Goal: Task Accomplishment & Management: Use online tool/utility

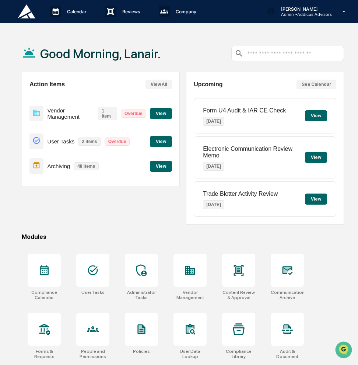
click at [159, 143] on button "View" at bounding box center [161, 141] width 22 height 11
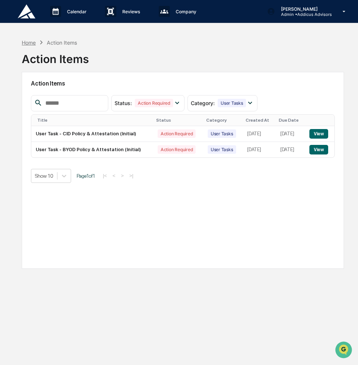
click at [32, 42] on div "Home" at bounding box center [29, 42] width 14 height 6
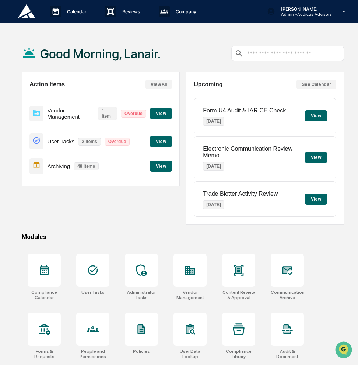
click at [152, 86] on button "View All" at bounding box center [159, 85] width 27 height 10
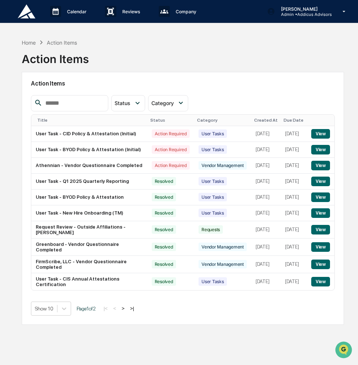
click at [126, 311] on button ">" at bounding box center [122, 308] width 7 height 6
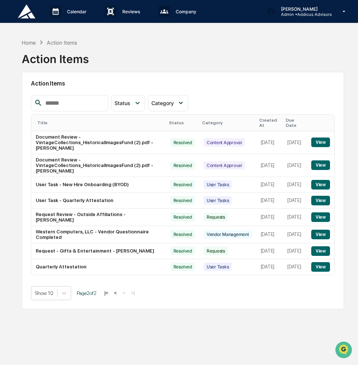
click at [119, 293] on button "<" at bounding box center [115, 293] width 7 height 6
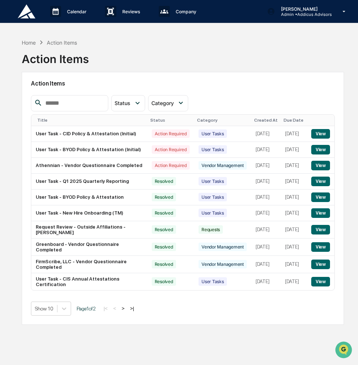
click at [254, 120] on div "Created At" at bounding box center [266, 120] width 24 height 5
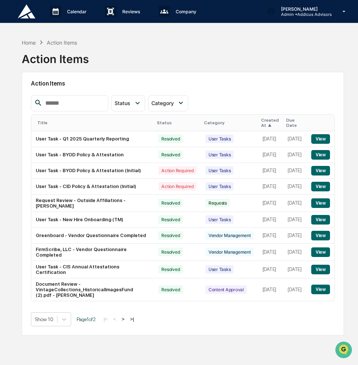
click at [266, 122] on div "Created At ▲" at bounding box center [271, 123] width 20 height 10
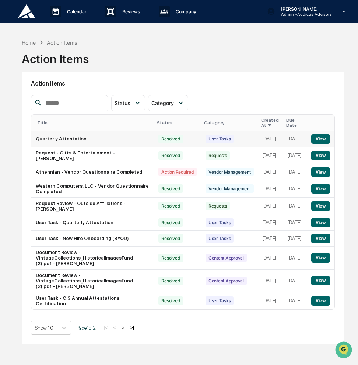
click at [322, 134] on button "View" at bounding box center [320, 139] width 19 height 10
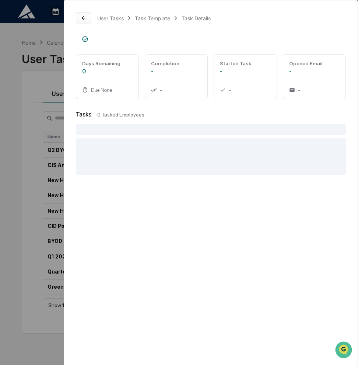
click at [85, 17] on icon at bounding box center [84, 18] width 6 height 6
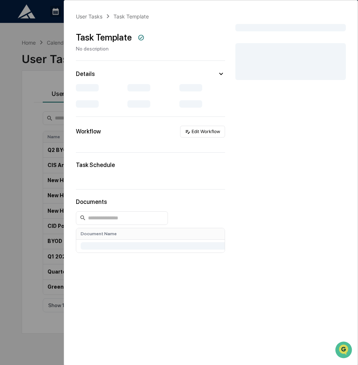
click at [85, 17] on div "User Tasks" at bounding box center [89, 16] width 27 height 6
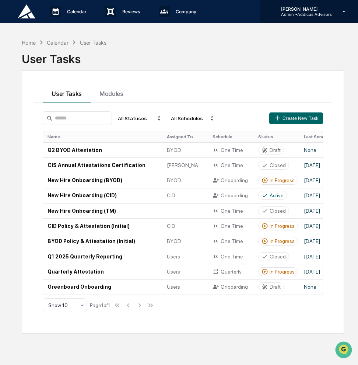
click at [305, 11] on p "[PERSON_NAME]" at bounding box center [303, 9] width 57 height 6
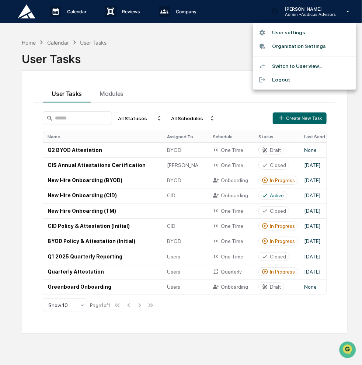
click at [302, 68] on li "Switch to User view..." at bounding box center [304, 66] width 103 height 14
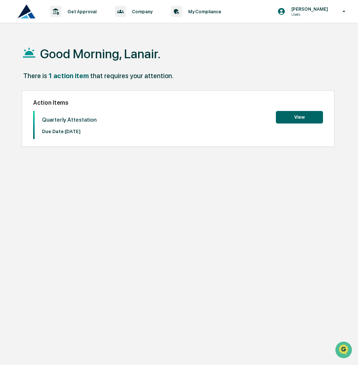
click at [292, 122] on button "View" at bounding box center [299, 117] width 47 height 13
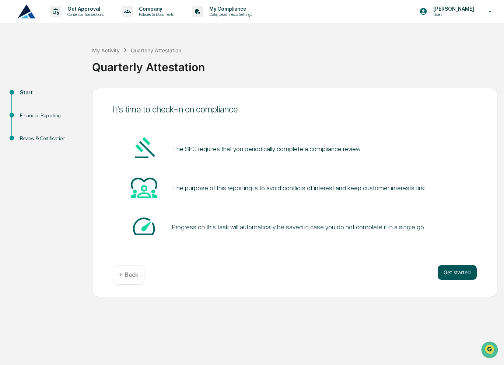
click at [358, 274] on button "Get started" at bounding box center [457, 272] width 39 height 15
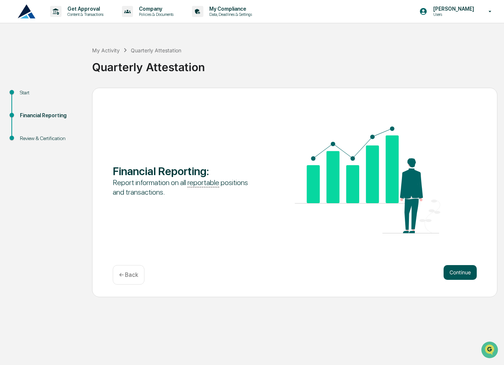
click at [358, 276] on button "Continue" at bounding box center [460, 272] width 33 height 15
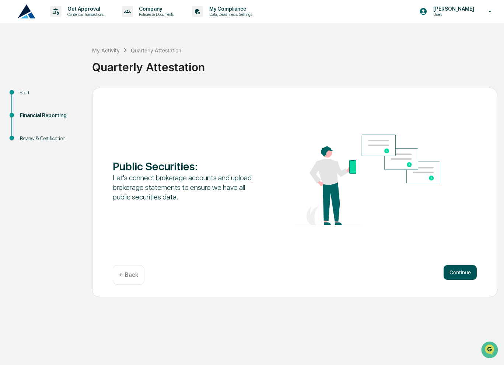
click at [358, 271] on button "Continue" at bounding box center [460, 272] width 33 height 15
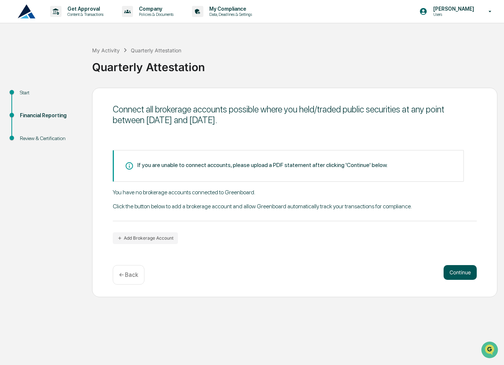
click at [358, 272] on button "Continue" at bounding box center [460, 272] width 33 height 15
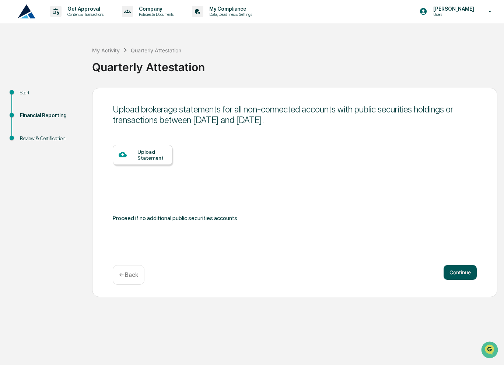
click at [358, 272] on button "Continue" at bounding box center [460, 272] width 33 height 15
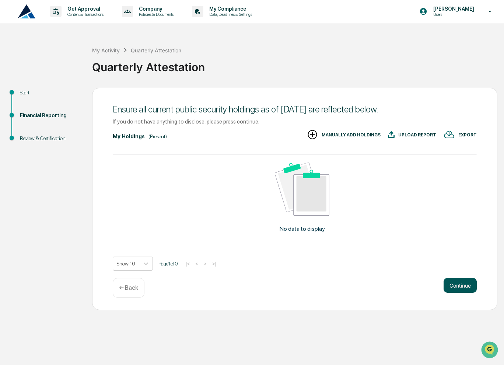
click at [358, 285] on button "Continue" at bounding box center [460, 285] width 33 height 15
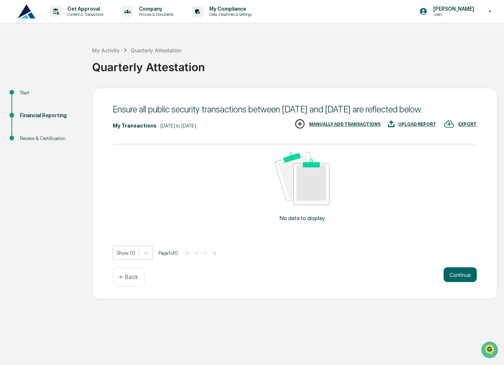
click at [358, 282] on button "Continue" at bounding box center [460, 274] width 33 height 15
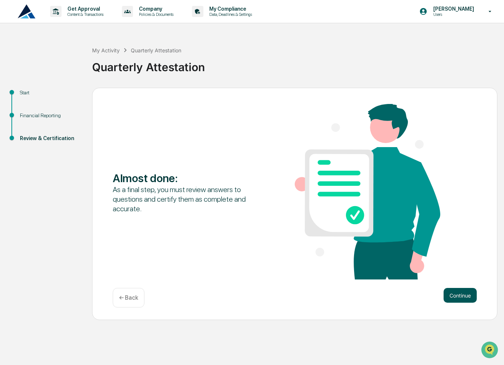
click at [358, 296] on button "Continue" at bounding box center [460, 295] width 33 height 15
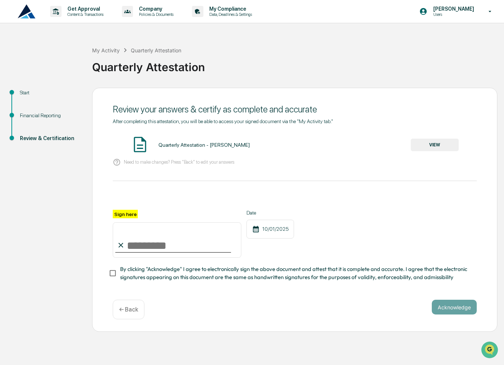
click at [358, 147] on button "VIEW" at bounding box center [435, 145] width 48 height 13
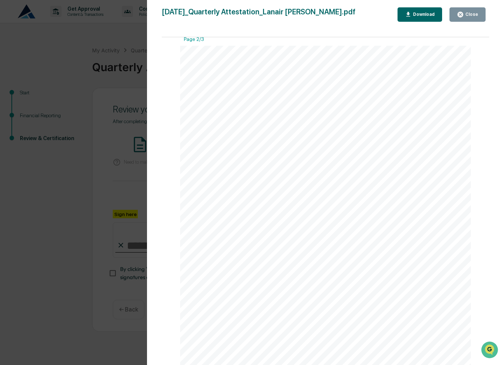
scroll to position [442, 0]
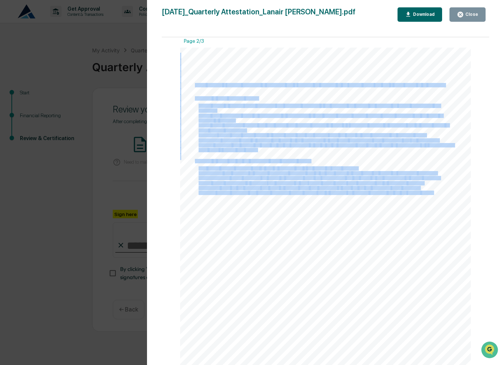
drag, startPoint x: 432, startPoint y: 193, endPoint x: 193, endPoint y: 86, distance: 262.2
click at [193, 86] on div "Definitions Public Security: a financial instrument or investment that is avail…" at bounding box center [325, 253] width 291 height 411
copy div "Public Security: a financial instrument or investment that is available for pur…"
click at [358, 279] on div "Definitions Public Security: a financial instrument or investment that is avail…" at bounding box center [325, 253] width 291 height 411
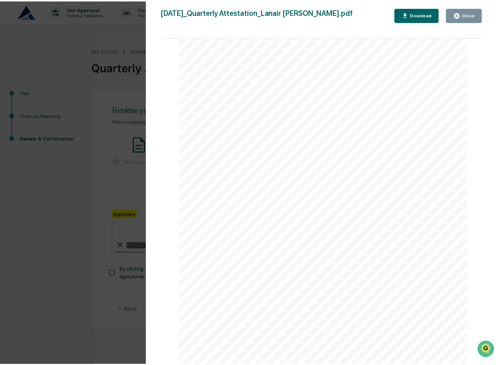
scroll to position [972, 0]
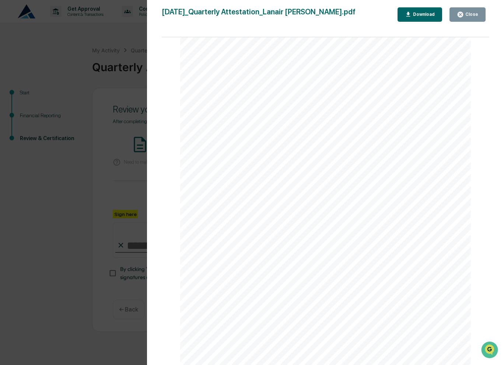
click at [358, 18] on icon "button" at bounding box center [460, 14] width 7 height 7
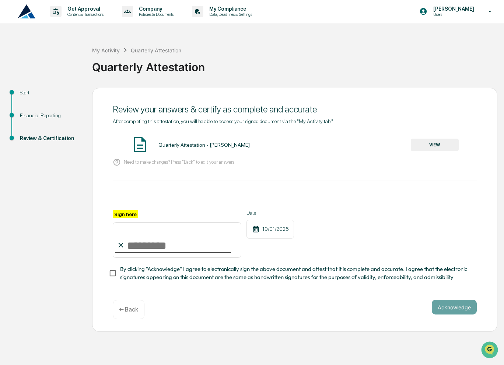
click at [26, 92] on div "Start" at bounding box center [50, 93] width 60 height 8
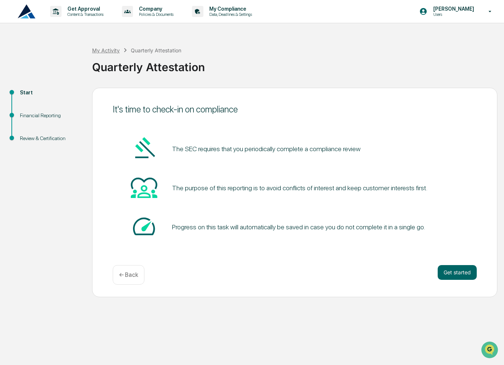
click at [113, 50] on div "My Activity" at bounding box center [106, 50] width 28 height 6
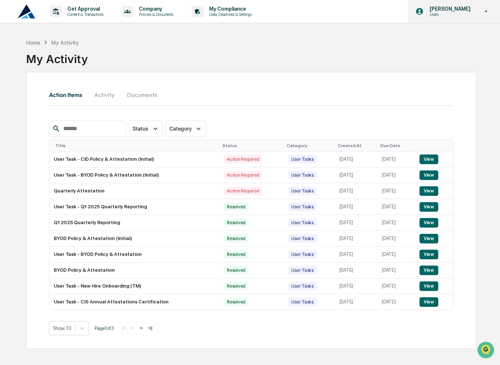
click at [358, 8] on p "[PERSON_NAME]" at bounding box center [449, 9] width 50 height 6
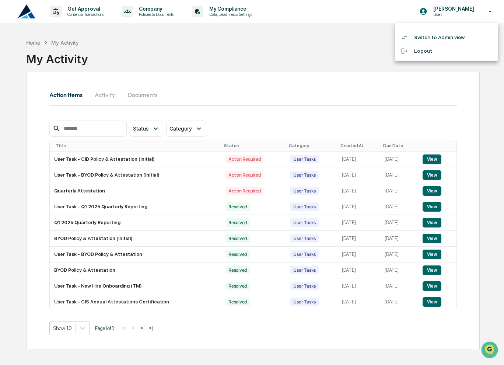
click at [358, 37] on li "Switch to Admin view..." at bounding box center [446, 38] width 103 height 14
